Goal: Information Seeking & Learning: Find specific fact

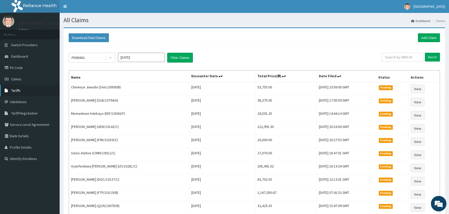
click at [15, 89] on span "Tariffs" at bounding box center [15, 90] width 9 height 5
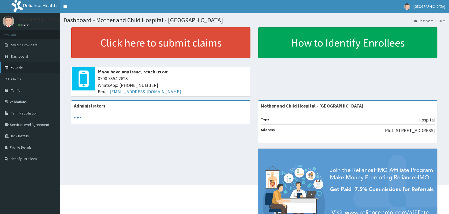
click at [14, 69] on link "PA Code" at bounding box center [30, 67] width 60 height 11
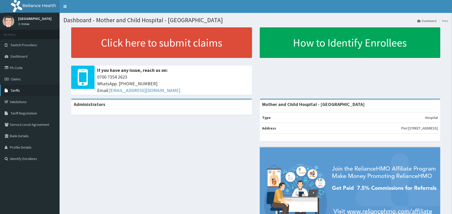
click at [11, 92] on span "Tariffs" at bounding box center [15, 90] width 9 height 5
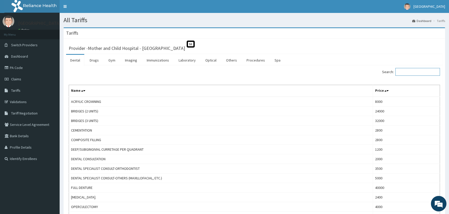
click at [407, 74] on input "Search:" at bounding box center [417, 72] width 45 height 8
click at [94, 63] on link "Drugs" at bounding box center [93, 60] width 17 height 11
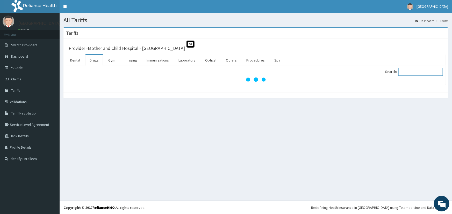
click at [406, 71] on input "Search:" at bounding box center [420, 72] width 45 height 8
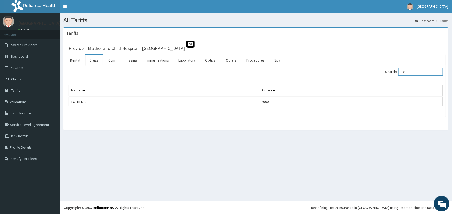
type input "T"
